Goal: Transaction & Acquisition: Subscribe to service/newsletter

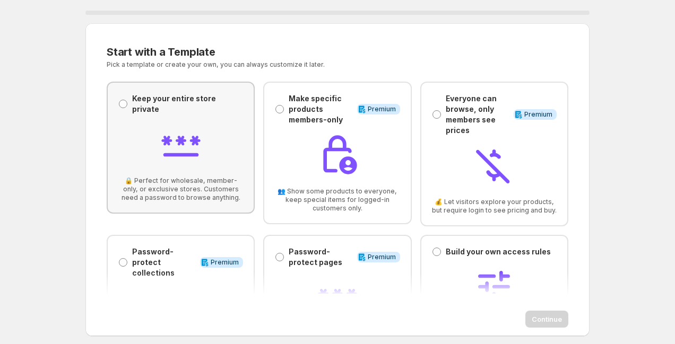
scroll to position [74, 0]
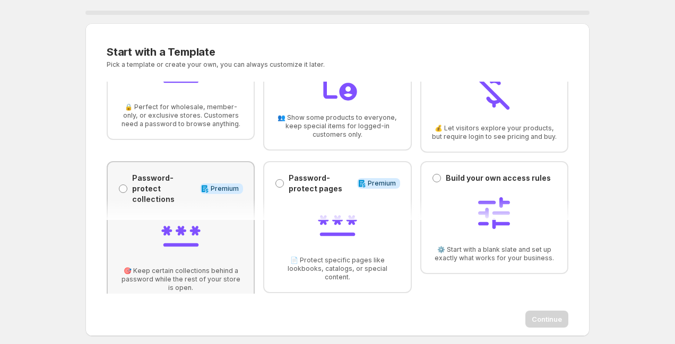
click at [144, 197] on div "Password-protect collections Password-protect collections Info Premium 🎯 Keep c…" at bounding box center [180, 232] width 125 height 119
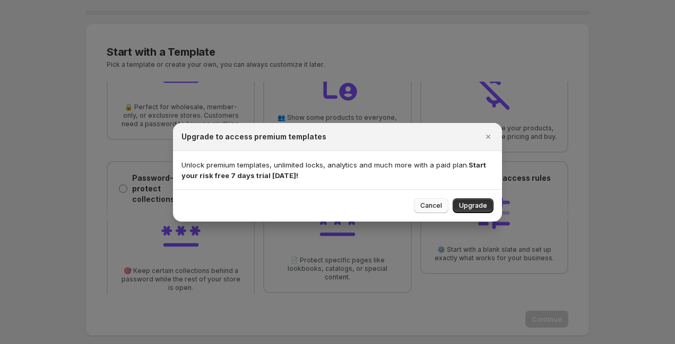
click at [421, 208] on button "Cancel" at bounding box center [431, 205] width 34 height 15
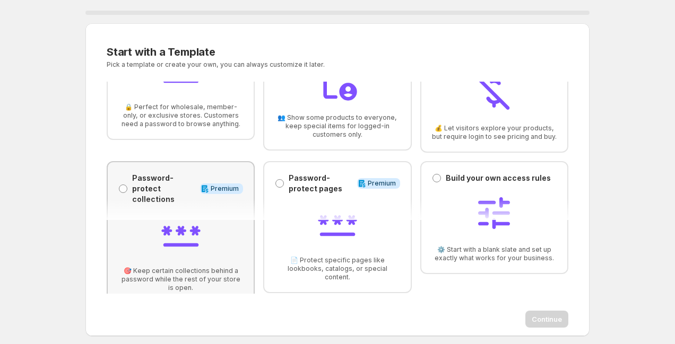
click at [167, 250] on div "Password-protect collections Password-protect collections Info Premium 🎯 Keep c…" at bounding box center [180, 232] width 125 height 119
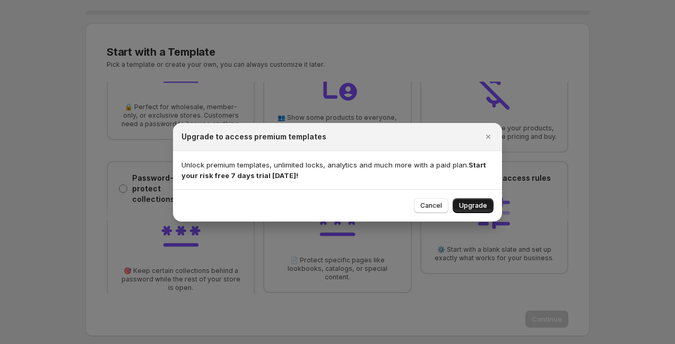
click at [469, 206] on span "Upgrade" at bounding box center [473, 206] width 28 height 8
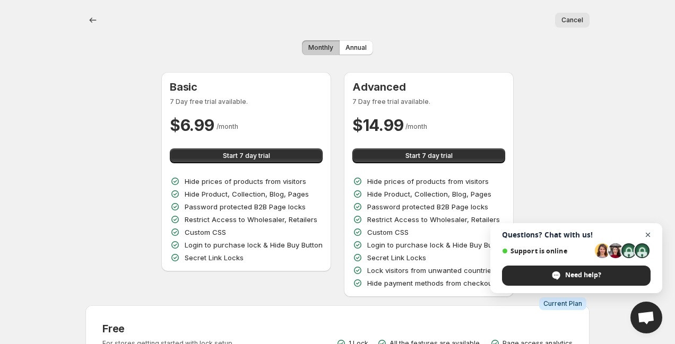
click at [651, 233] on span "Close chat" at bounding box center [647, 235] width 13 height 13
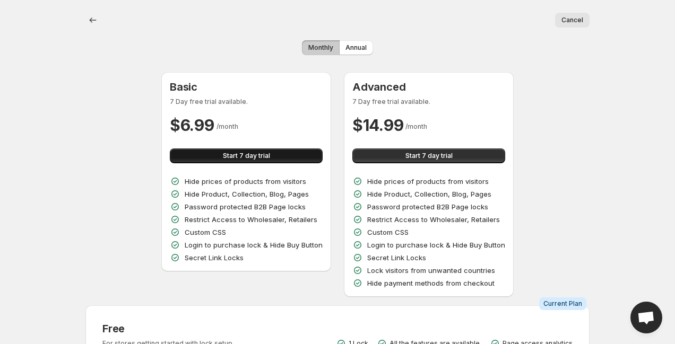
click at [225, 160] on button "Start 7 day trial" at bounding box center [246, 156] width 153 height 15
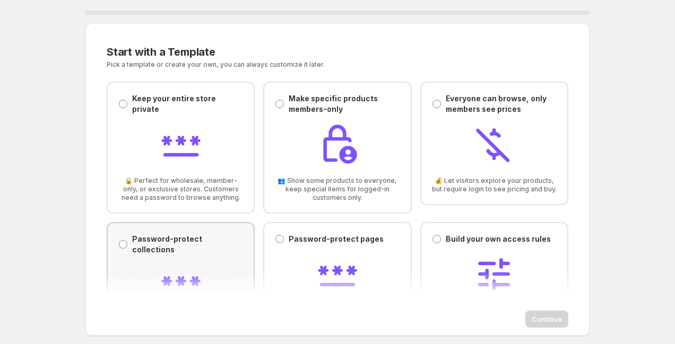
scroll to position [50, 0]
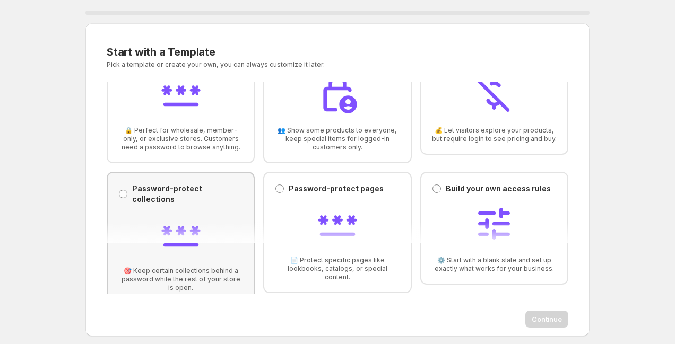
click at [170, 201] on div "Password-protect collections Password-protect collections 🎯 Keep certain collec…" at bounding box center [180, 238] width 125 height 109
click at [552, 320] on span "Continue" at bounding box center [547, 319] width 30 height 11
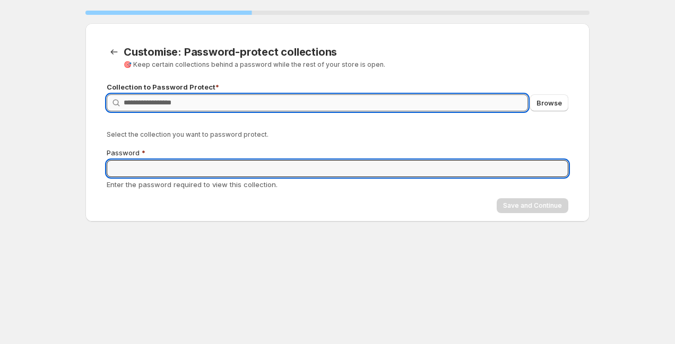
click at [275, 105] on input "Query" at bounding box center [326, 102] width 404 height 17
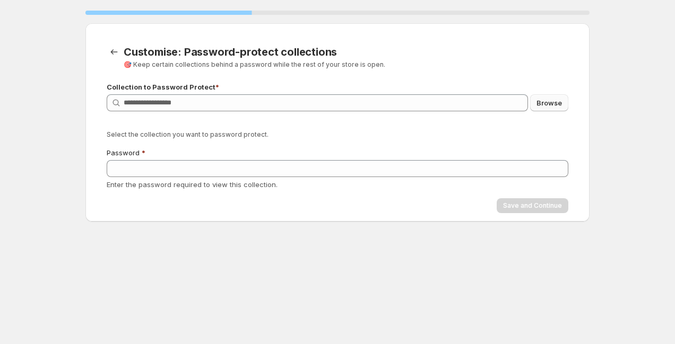
click at [537, 101] on span "Browse" at bounding box center [548, 103] width 25 height 11
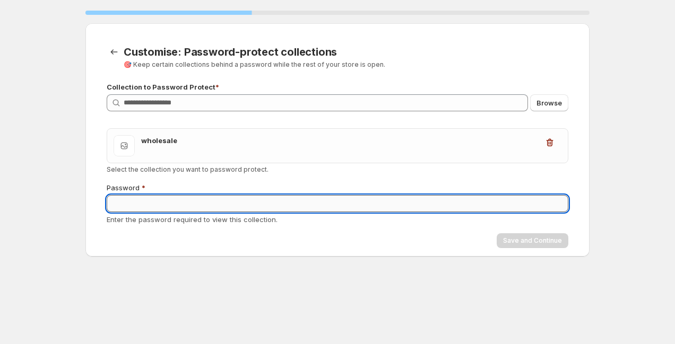
click at [277, 202] on input "Password" at bounding box center [338, 203] width 462 height 17
type input "*"
type input "********"
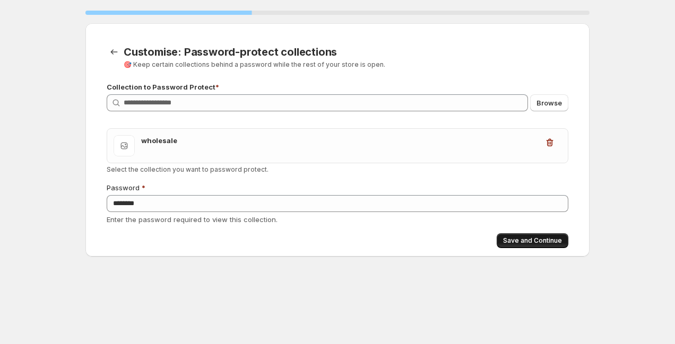
click at [510, 234] on button "Save and Continue" at bounding box center [533, 240] width 72 height 15
